Goal: Download file/media: Obtain a digital file from the website

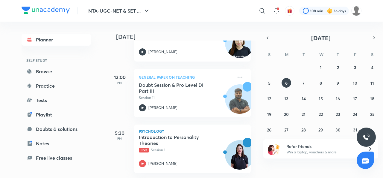
click at [141, 161] on icon at bounding box center [142, 163] width 7 height 7
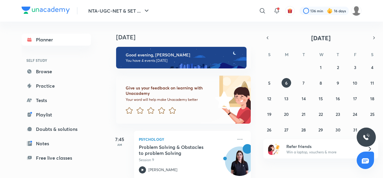
click at [237, 138] on icon at bounding box center [240, 138] width 7 height 7
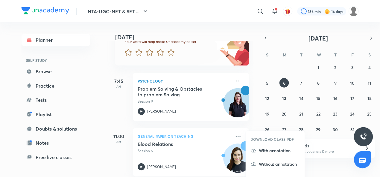
scroll to position [59, 0]
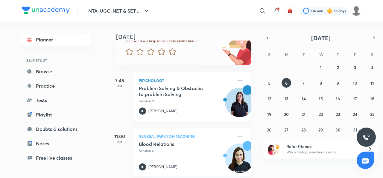
click at [237, 81] on icon at bounding box center [240, 80] width 7 height 7
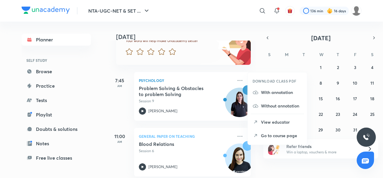
click at [274, 123] on p "View educator" at bounding box center [281, 122] width 41 height 6
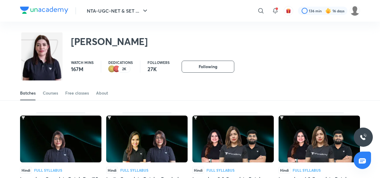
click at [51, 92] on div "Courses" at bounding box center [50, 93] width 15 height 6
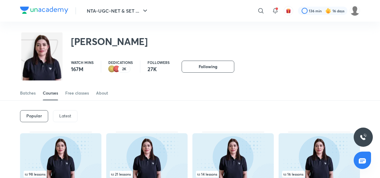
click at [68, 119] on div "Latest" at bounding box center [65, 116] width 25 height 12
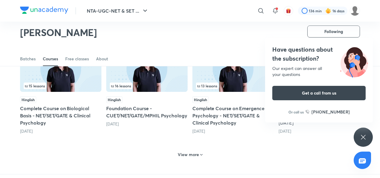
scroll to position [275, 0]
click at [197, 154] on h6 "View more" at bounding box center [188, 154] width 21 height 6
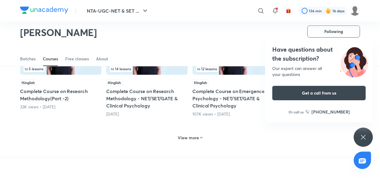
scroll to position [606, 0]
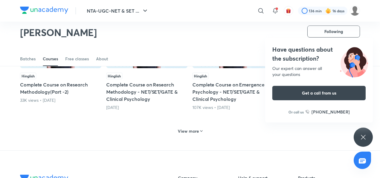
click at [188, 130] on h6 "View more" at bounding box center [188, 131] width 21 height 6
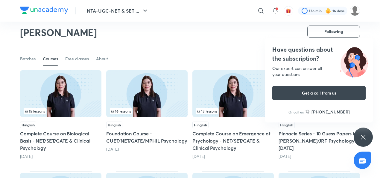
scroll to position [250, 0]
click at [295, 134] on h5 "Pinnacle Series - 10 Guess Papers by Hafsa Malik - NET/JRF Psychology June 2025" at bounding box center [319, 140] width 81 height 22
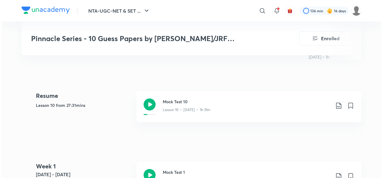
scroll to position [278, 0]
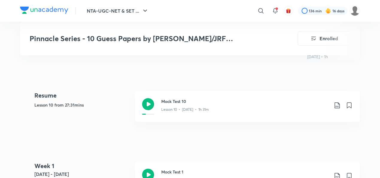
click at [338, 102] on icon at bounding box center [337, 105] width 7 height 7
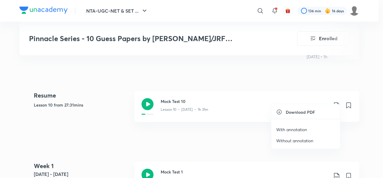
click at [308, 142] on p "Without annotation" at bounding box center [294, 140] width 37 height 6
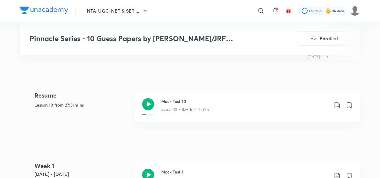
click at [338, 172] on icon at bounding box center [337, 175] width 7 height 7
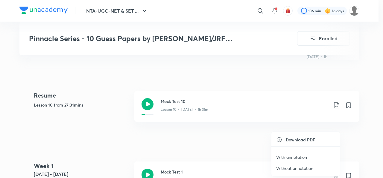
click at [301, 168] on p "Without annotation" at bounding box center [294, 168] width 37 height 6
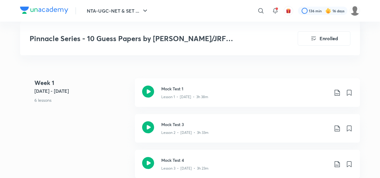
scroll to position [360, 0]
click at [338, 125] on icon at bounding box center [337, 128] width 7 height 7
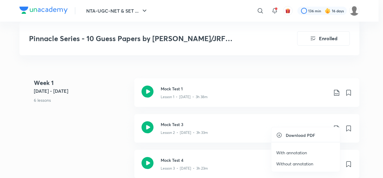
click at [244, 127] on div at bounding box center [191, 89] width 383 height 178
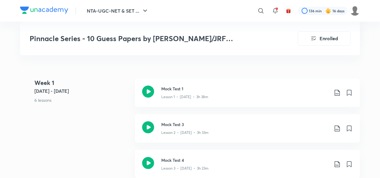
click at [249, 127] on div "Lesson 2 • Jun 18 • 3h 33m" at bounding box center [245, 131] width 168 height 8
click at [340, 125] on icon at bounding box center [337, 128] width 5 height 6
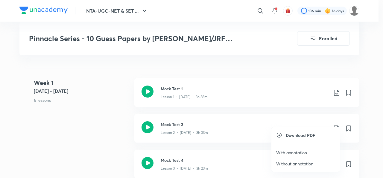
click at [288, 163] on p "Without annotation" at bounding box center [294, 163] width 37 height 6
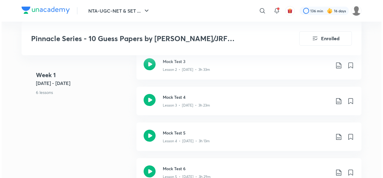
scroll to position [425, 0]
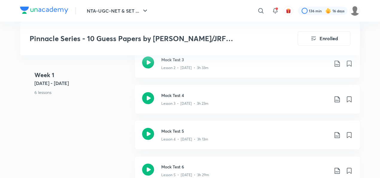
click at [339, 96] on icon at bounding box center [337, 99] width 7 height 7
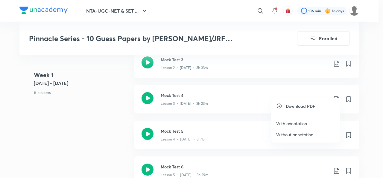
click at [311, 135] on p "Without annotation" at bounding box center [294, 134] width 37 height 6
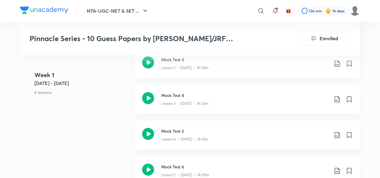
click at [337, 131] on icon at bounding box center [337, 134] width 7 height 7
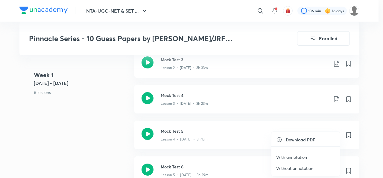
click at [297, 166] on p "Without annotation" at bounding box center [294, 168] width 37 height 6
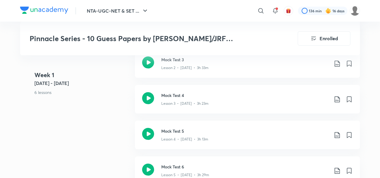
click at [337, 167] on icon at bounding box center [337, 170] width 7 height 7
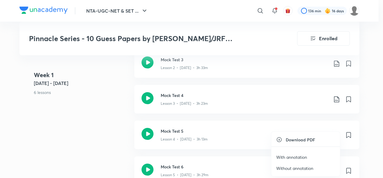
click at [306, 166] on p "Without annotation" at bounding box center [294, 168] width 37 height 6
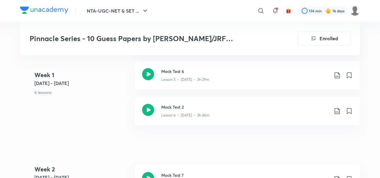
scroll to position [522, 0]
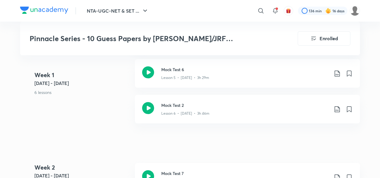
click at [338, 105] on icon at bounding box center [337, 108] width 7 height 7
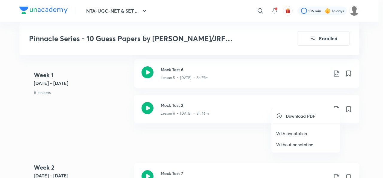
click at [301, 143] on p "Without annotation" at bounding box center [294, 144] width 37 height 6
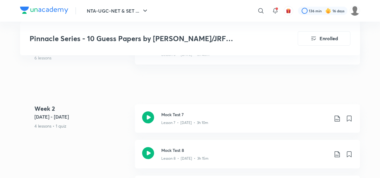
scroll to position [586, 0]
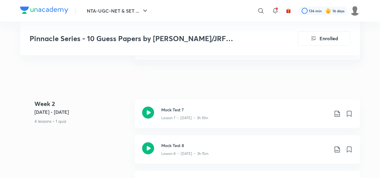
click at [339, 110] on icon at bounding box center [337, 113] width 7 height 7
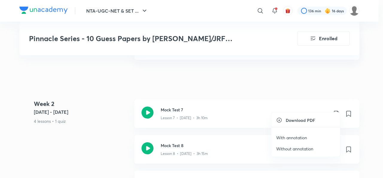
click at [299, 148] on p "Without annotation" at bounding box center [294, 148] width 37 height 6
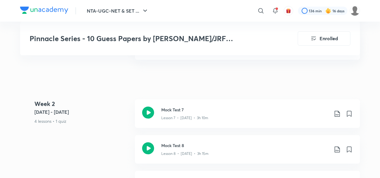
click at [337, 146] on icon at bounding box center [337, 149] width 7 height 7
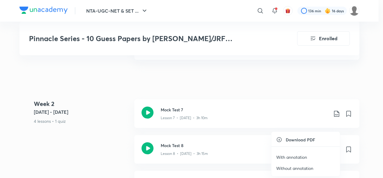
click at [296, 168] on p "Without annotation" at bounding box center [294, 168] width 37 height 6
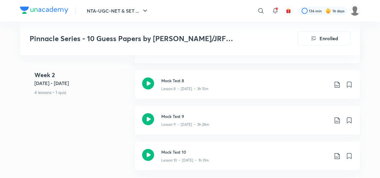
scroll to position [651, 0]
click at [337, 116] on icon at bounding box center [337, 119] width 7 height 7
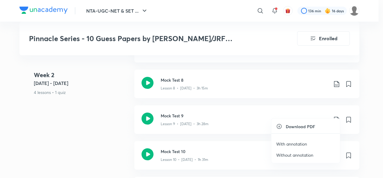
click at [296, 155] on p "Without annotation" at bounding box center [294, 155] width 37 height 6
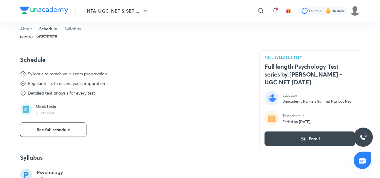
scroll to position [254, 0]
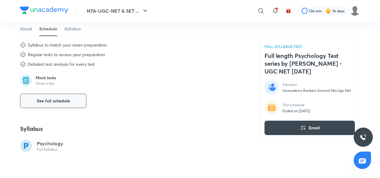
click at [64, 97] on button "See full schedule" at bounding box center [53, 100] width 66 height 14
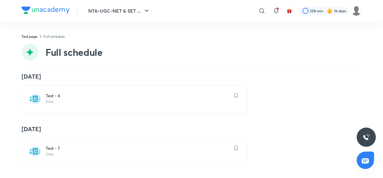
scroll to position [274, 0]
